Goal: Task Accomplishment & Management: Manage account settings

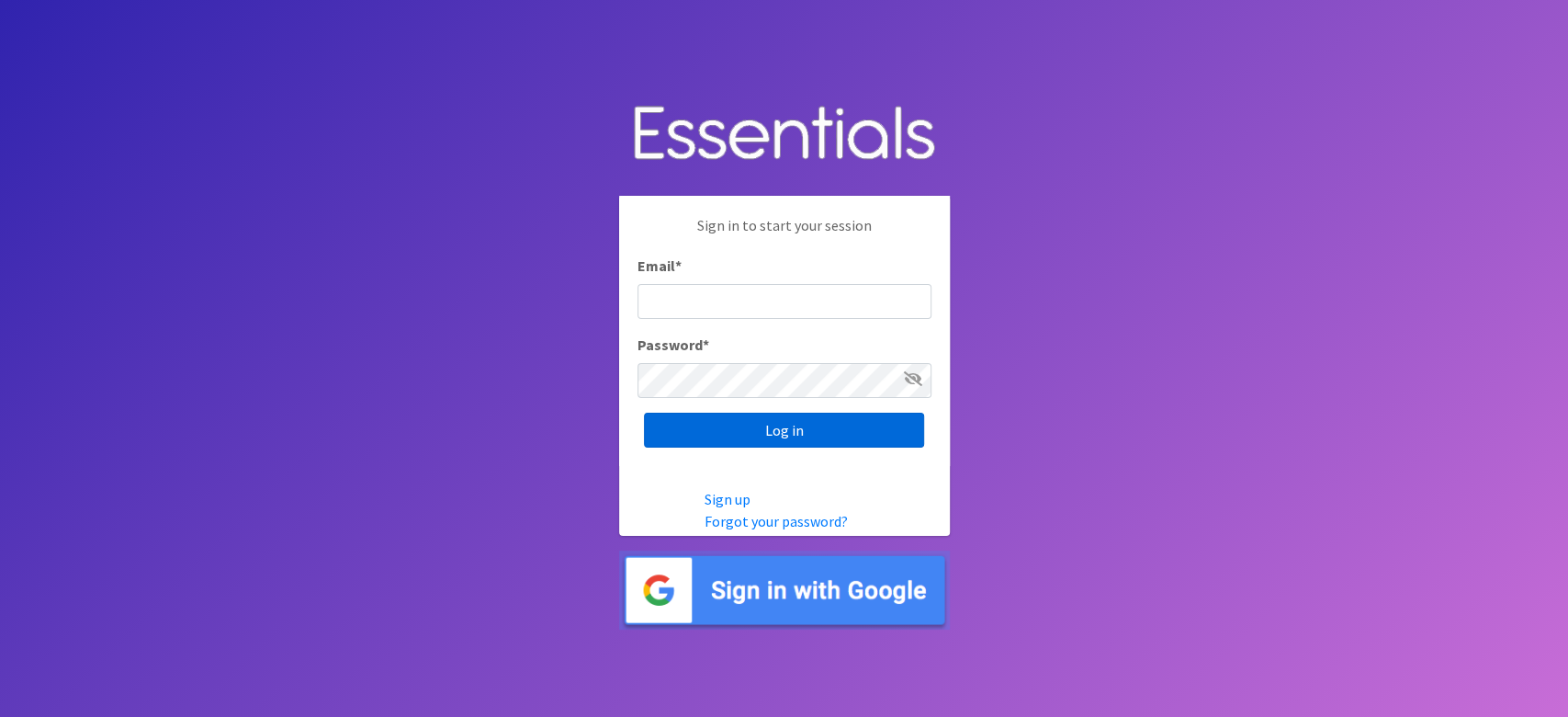
type input "lacey@familynetworknwa.com"
click at [699, 427] on input "Log in" at bounding box center [784, 429] width 280 height 35
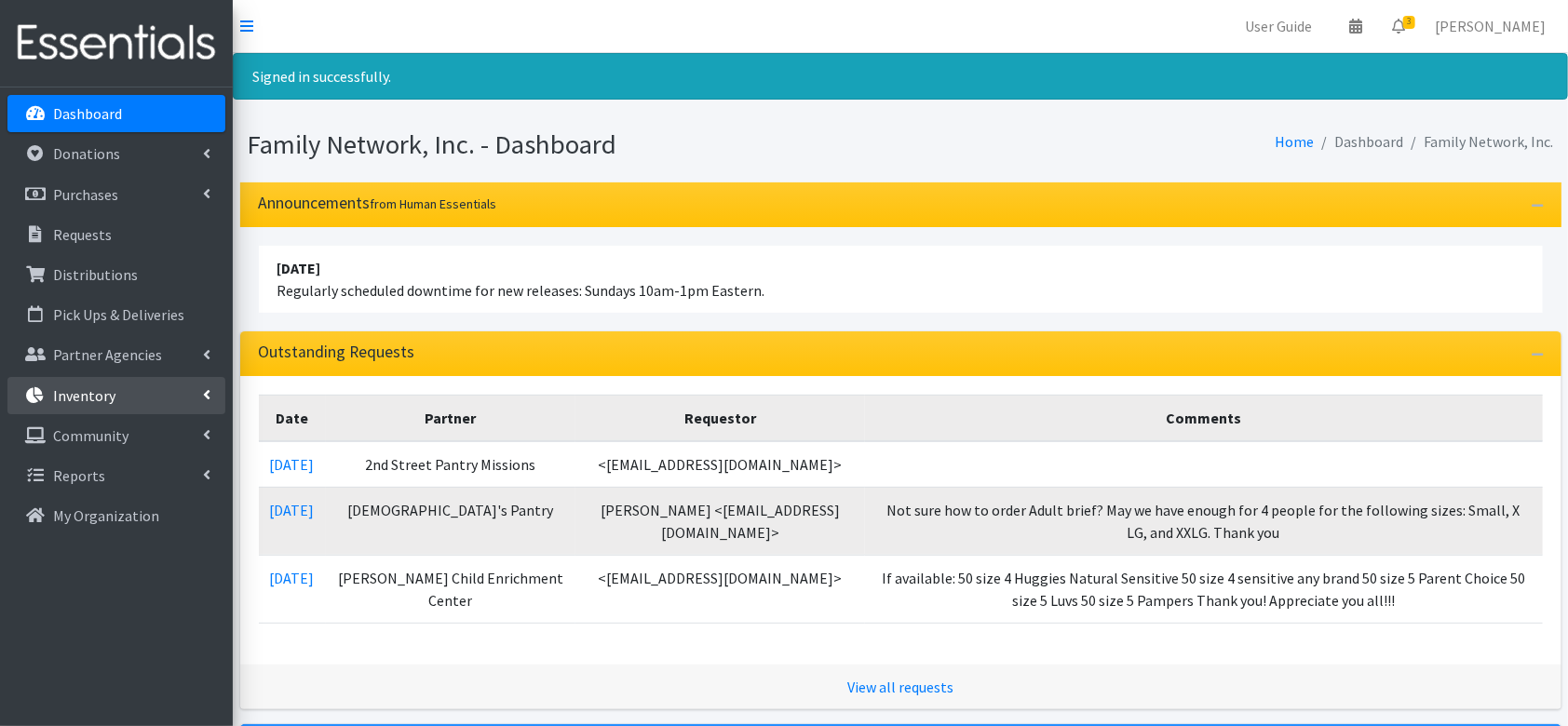
click at [110, 406] on link "Inventory" at bounding box center [117, 395] width 218 height 37
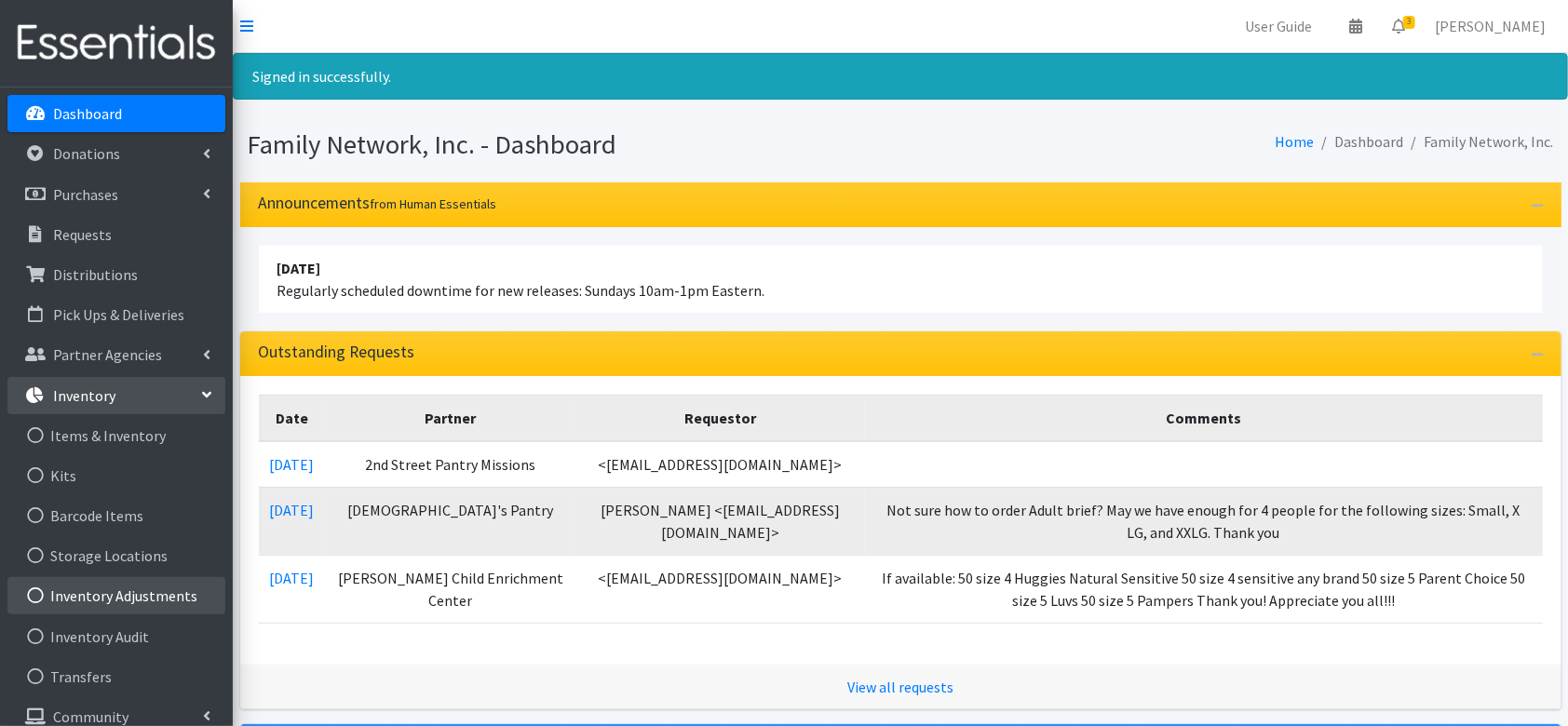
click at [96, 579] on link "Inventory Adjustments" at bounding box center [117, 595] width 218 height 37
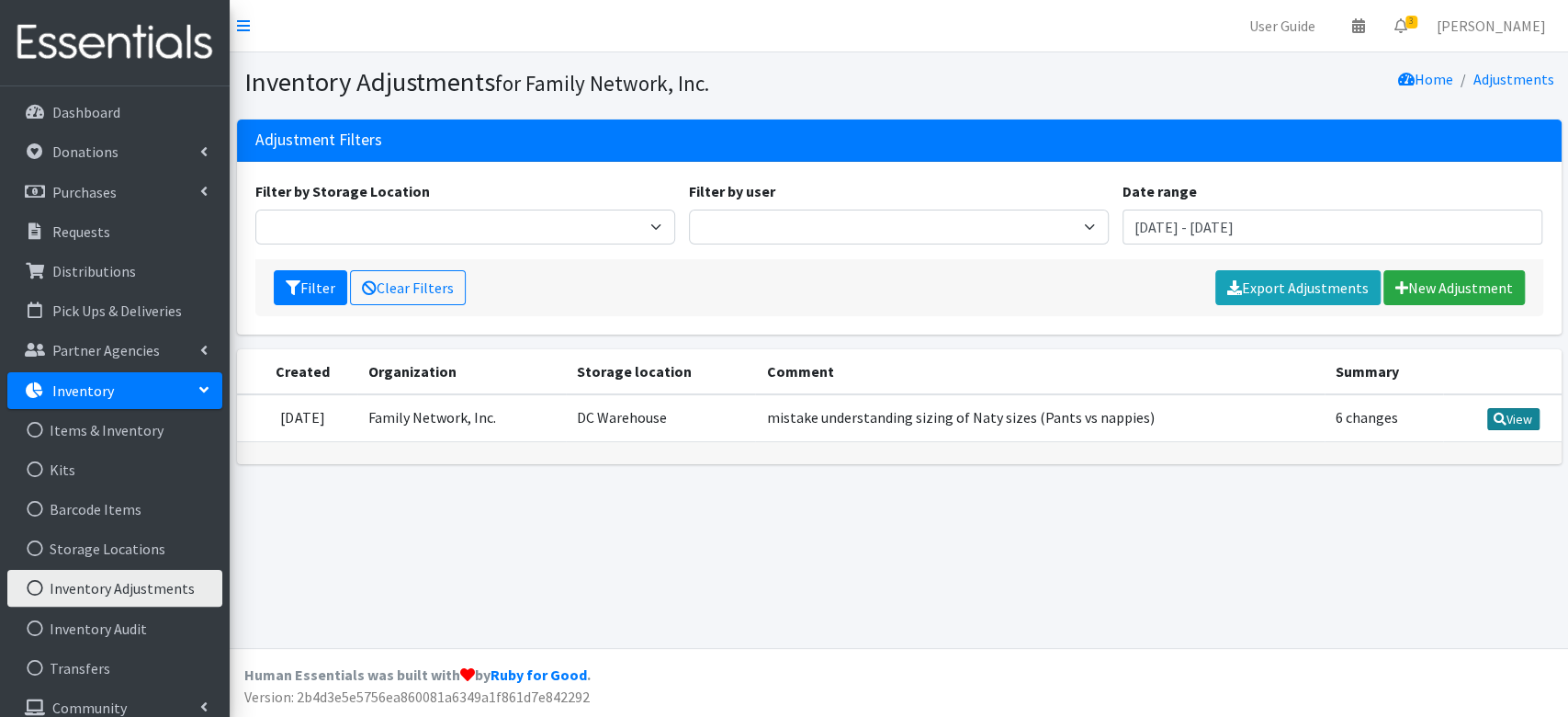
click at [1490, 414] on link "View" at bounding box center [1513, 419] width 53 height 22
